Goal: Find specific page/section: Find specific page/section

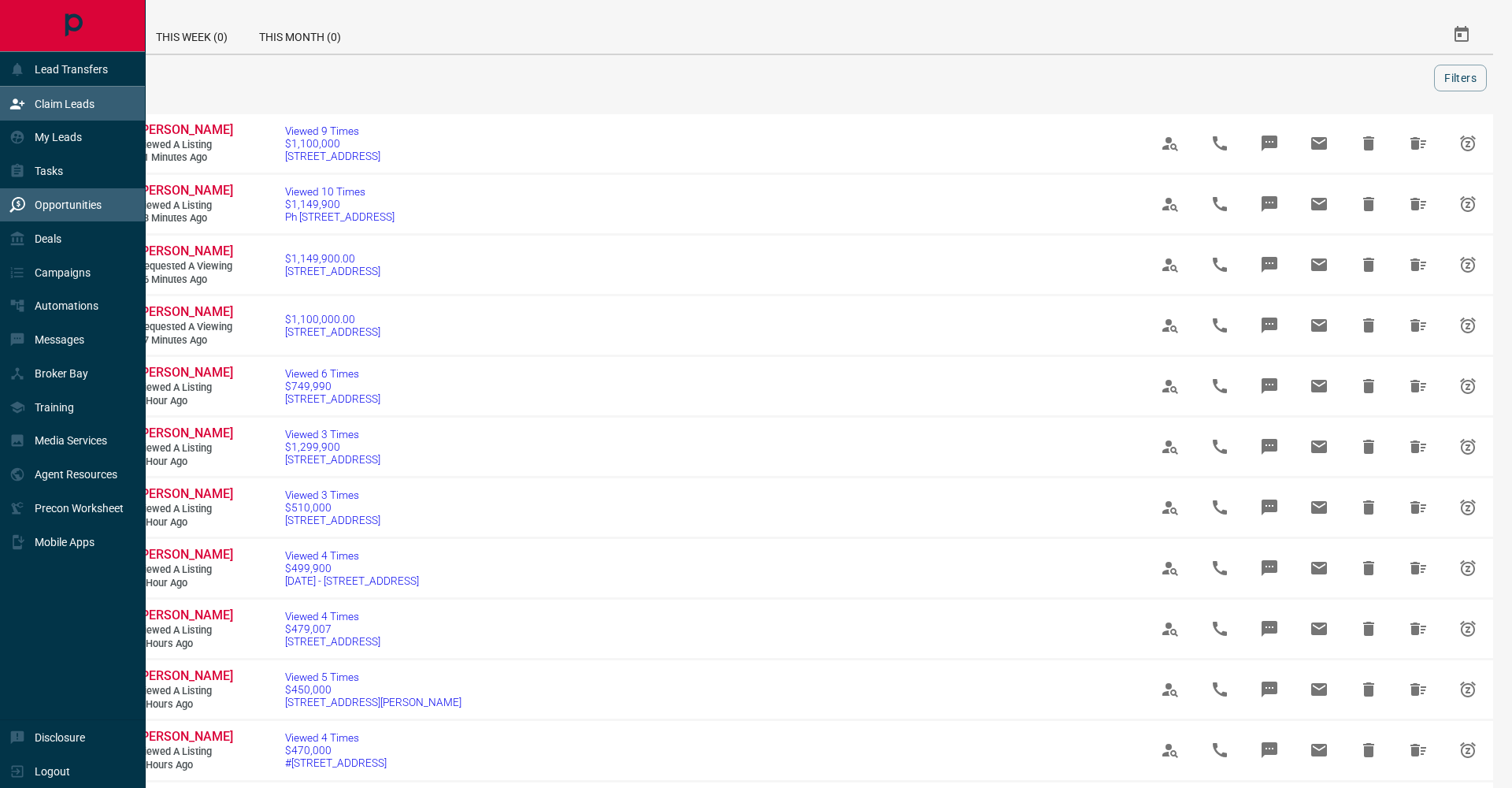
click at [78, 113] on div "Claim Leads" at bounding box center [52, 103] width 85 height 26
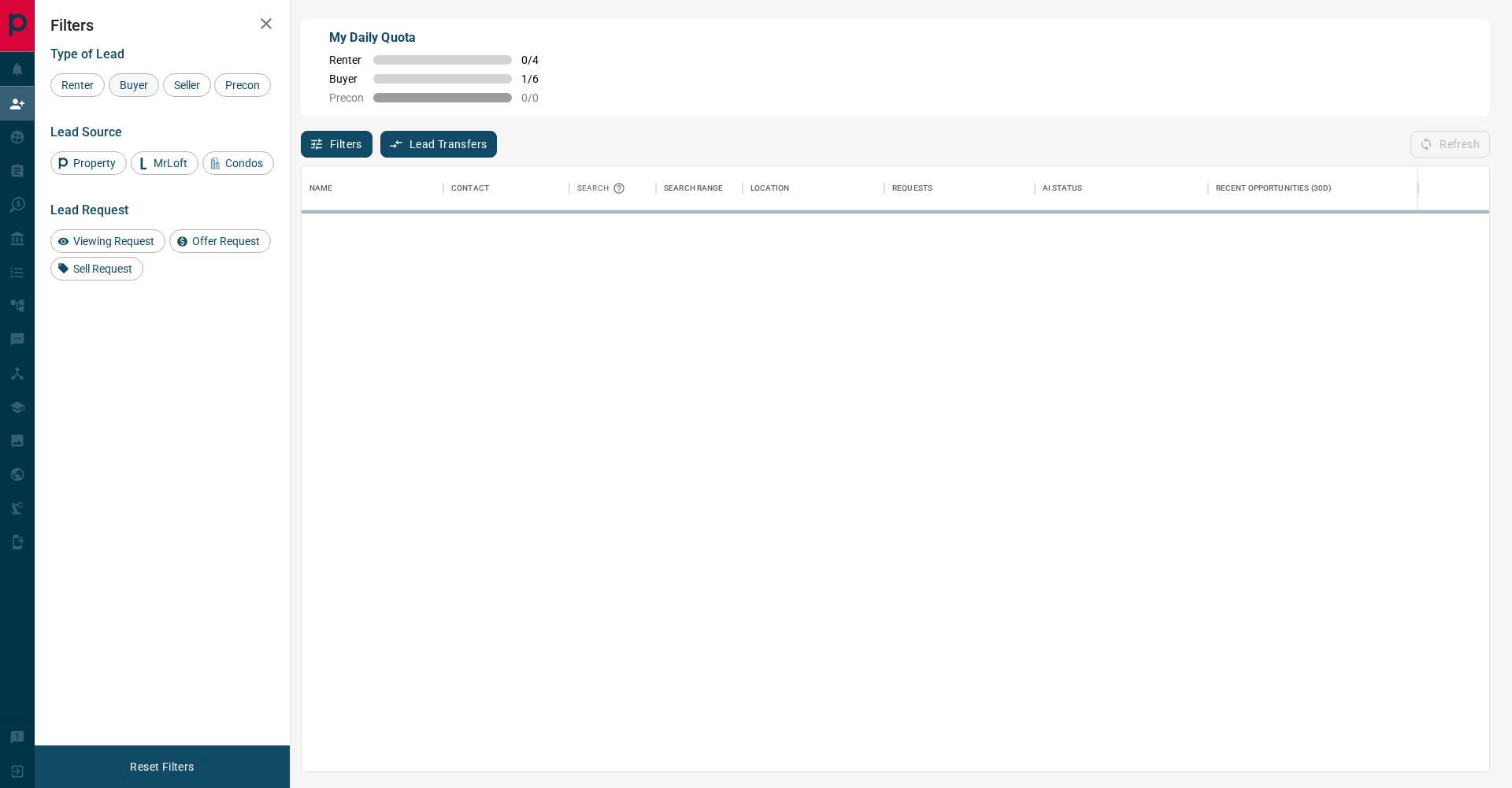
scroll to position [605, 1188]
drag, startPoint x: 124, startPoint y: 87, endPoint x: 150, endPoint y: 89, distance: 26.1
click at [125, 87] on span "Buyer" at bounding box center [133, 84] width 39 height 12
drag, startPoint x: 168, startPoint y: 86, endPoint x: 122, endPoint y: 104, distance: 49.4
click at [167, 86] on div "Seller" at bounding box center [187, 85] width 48 height 24
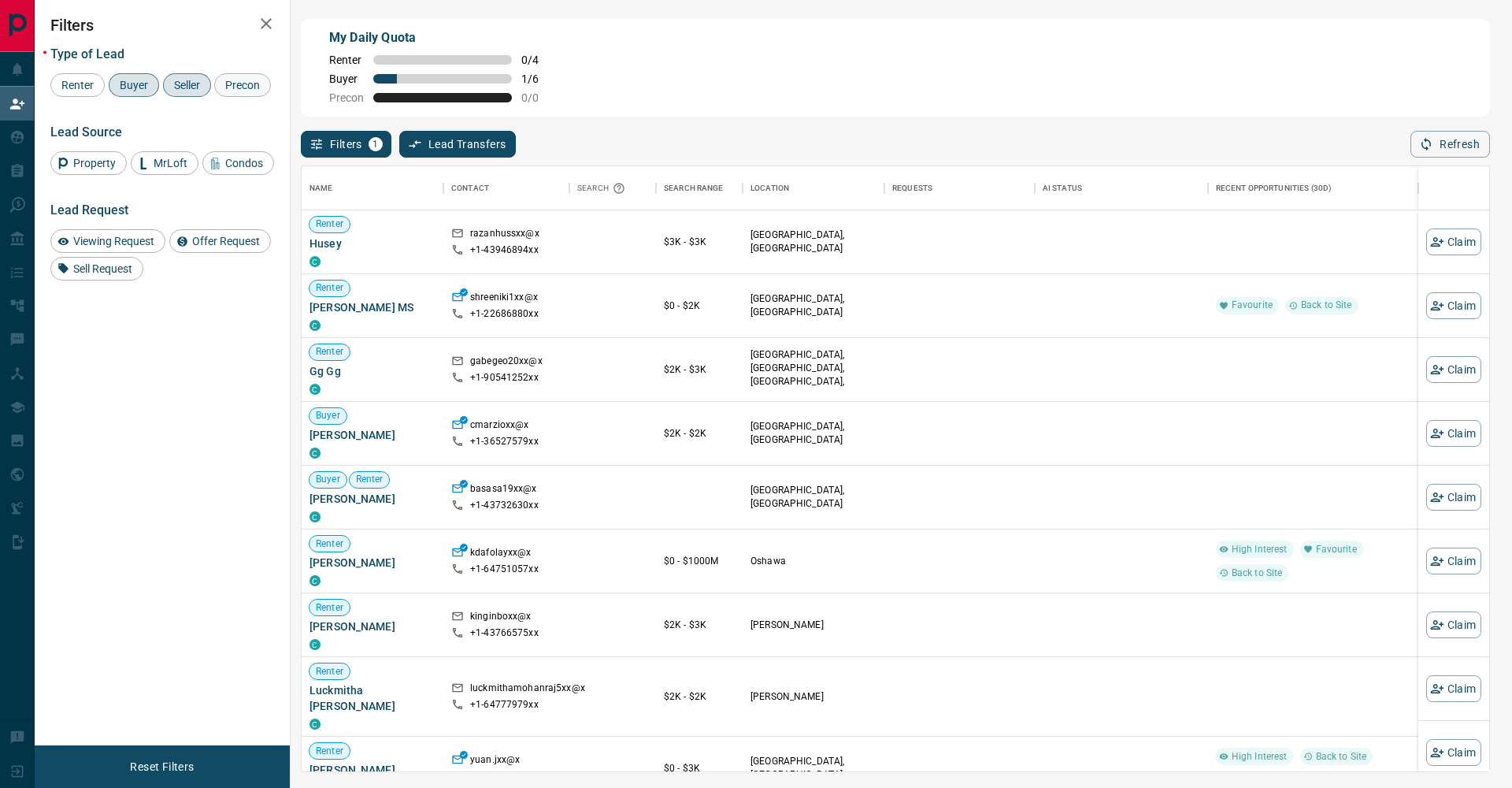
click at [220, 91] on span "Precon" at bounding box center [243, 84] width 46 height 12
click at [269, 28] on icon "button" at bounding box center [266, 24] width 19 height 19
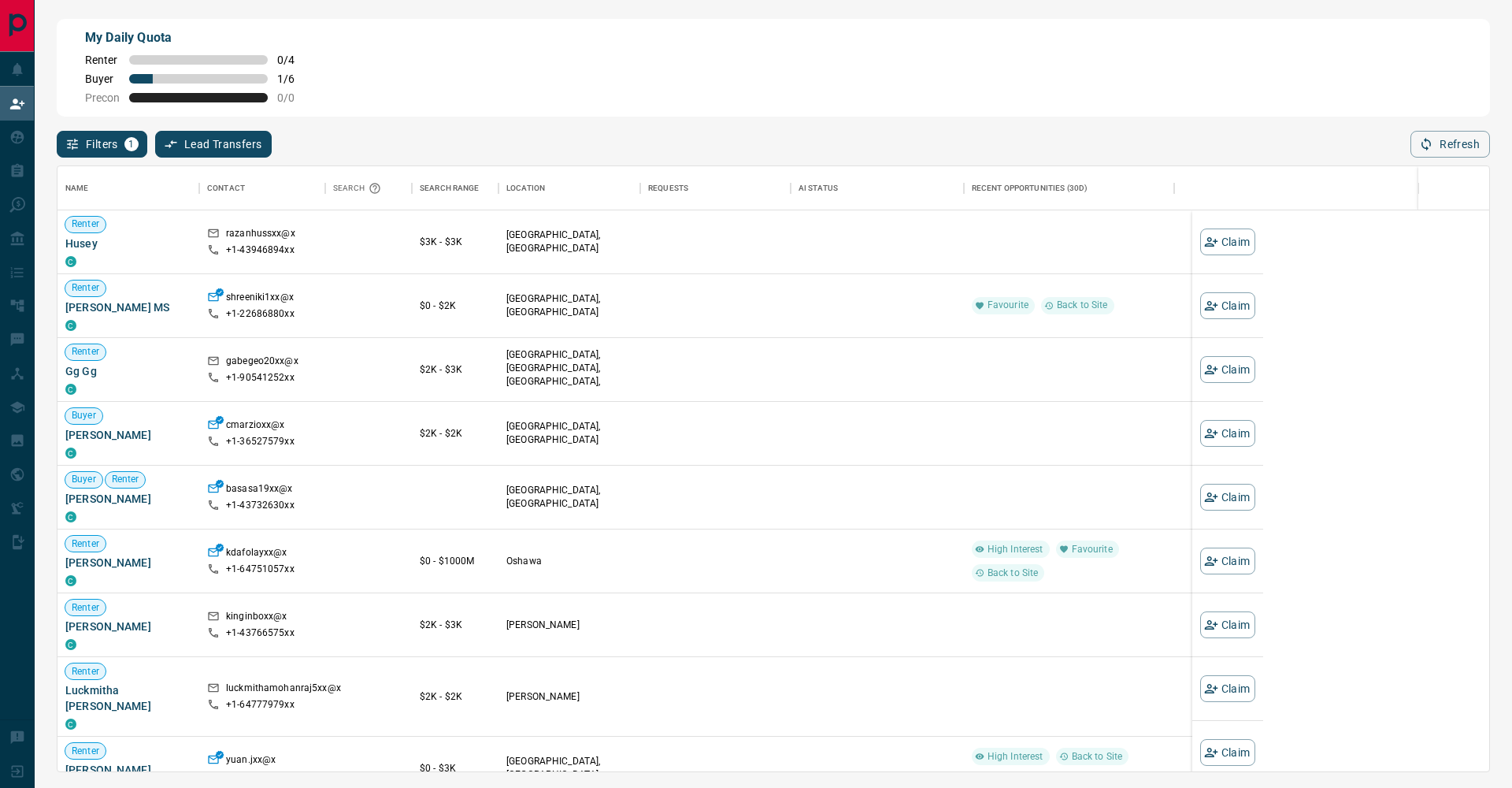
scroll to position [605, 1433]
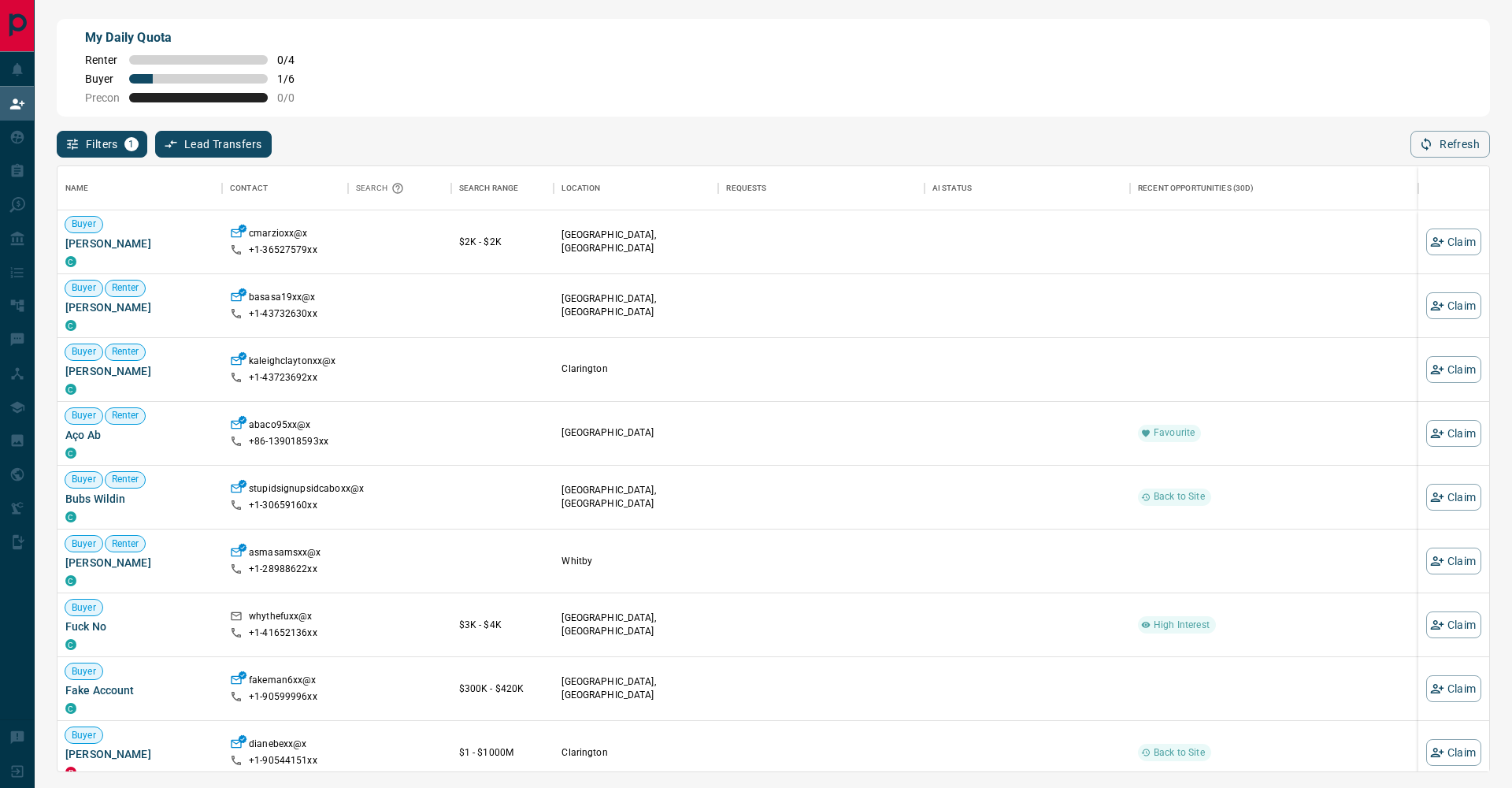
drag, startPoint x: 1123, startPoint y: 26, endPoint x: 1035, endPoint y: 150, distance: 152.1
click at [1035, 150] on div "Filters 1 Lead Transfers 0 Refresh" at bounding box center [773, 137] width 1434 height 41
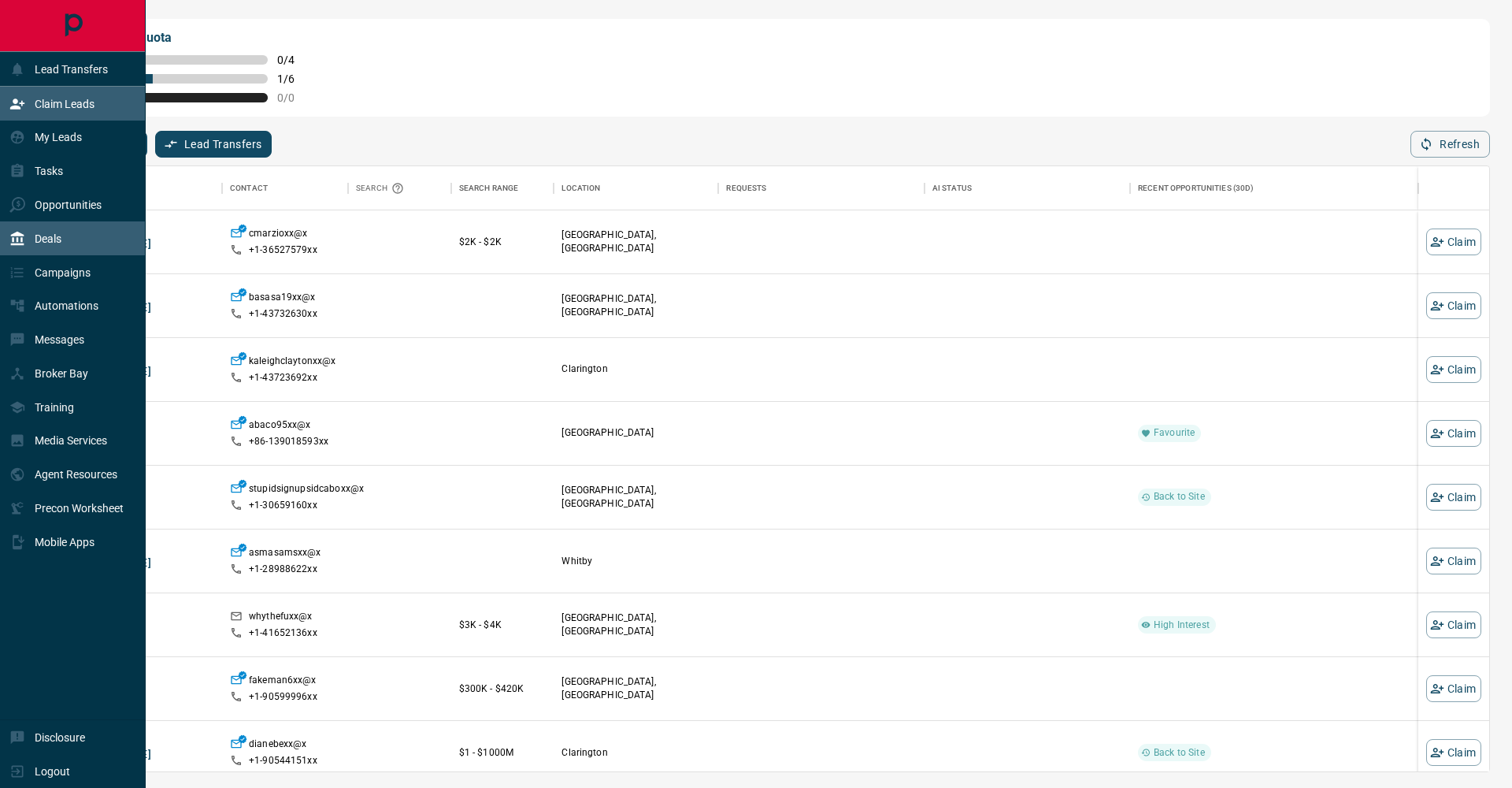
click at [41, 240] on p "Deals" at bounding box center [48, 238] width 27 height 12
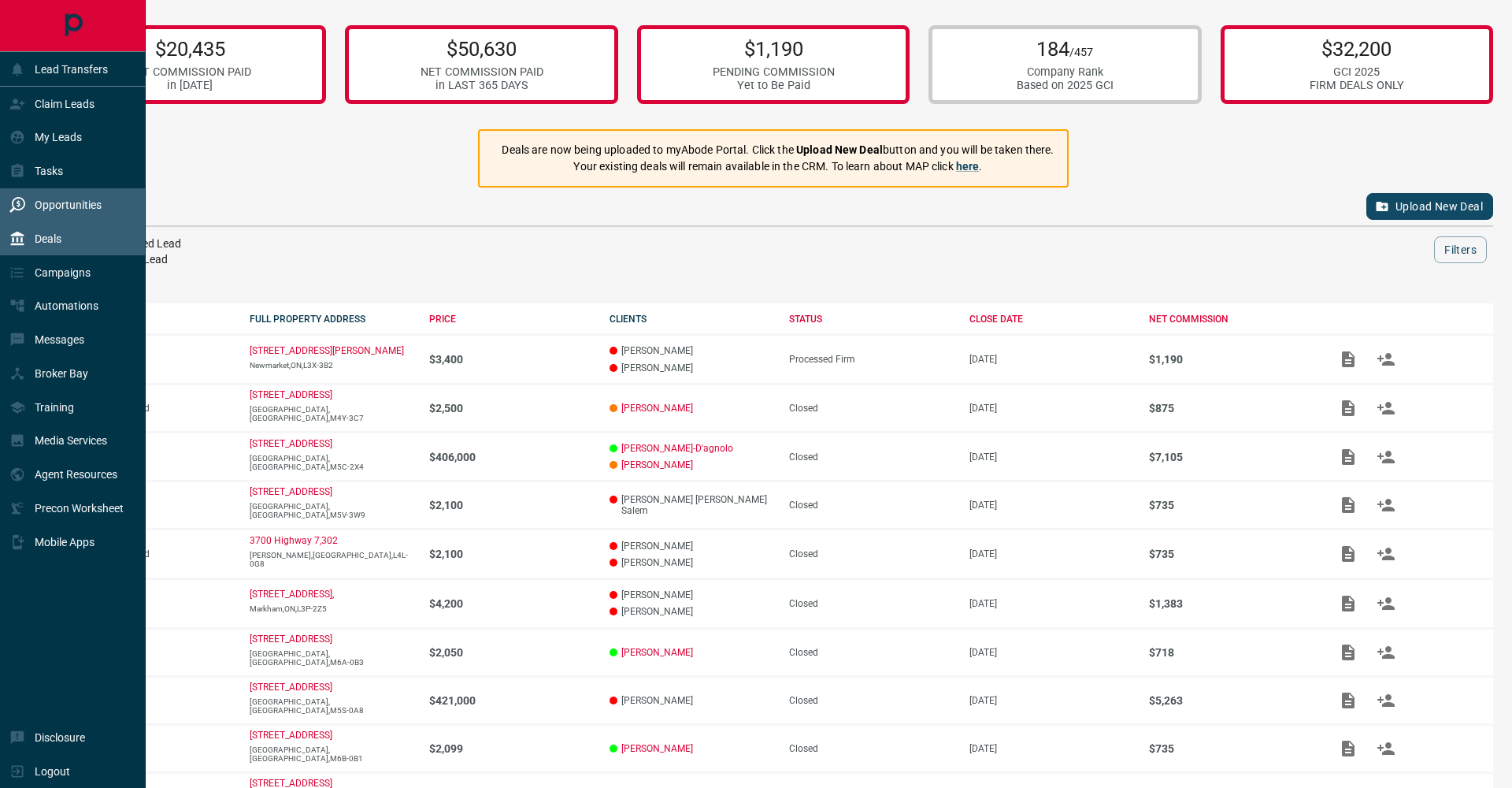
click at [9, 203] on div "Opportunities" at bounding box center [73, 205] width 145 height 34
